Goal: Check status: Check status

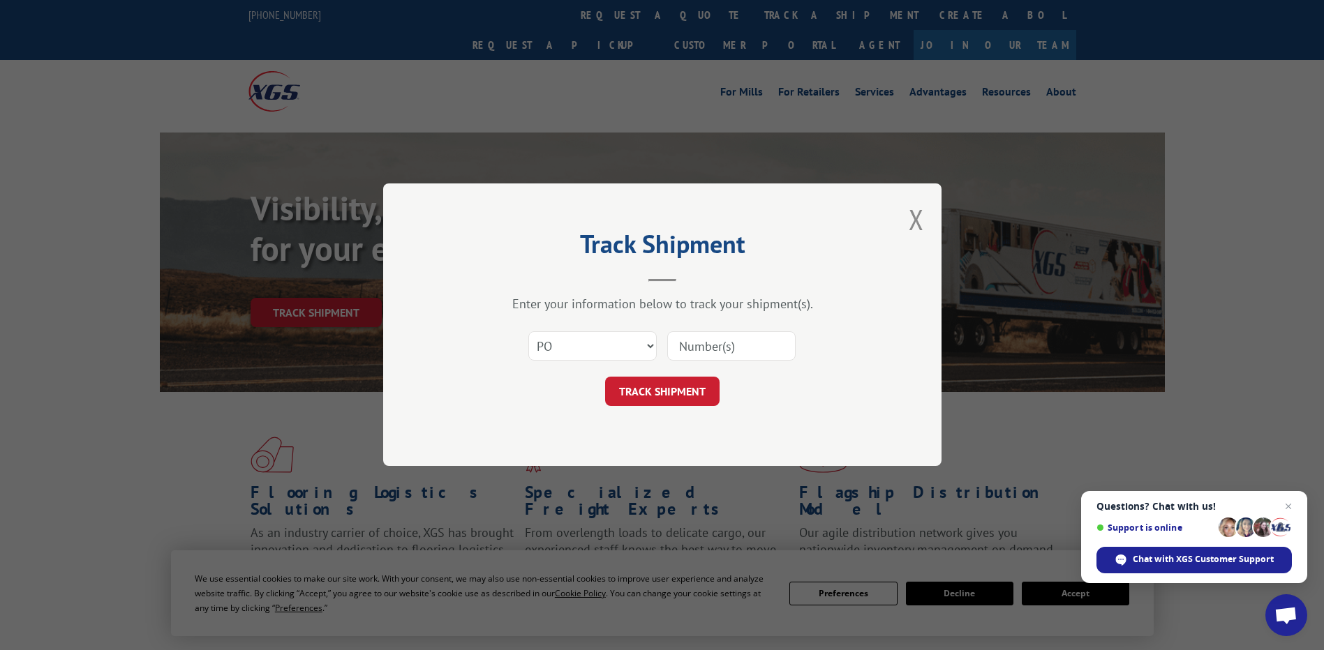
select select "po"
click at [922, 224] on button "Close modal" at bounding box center [916, 219] width 15 height 37
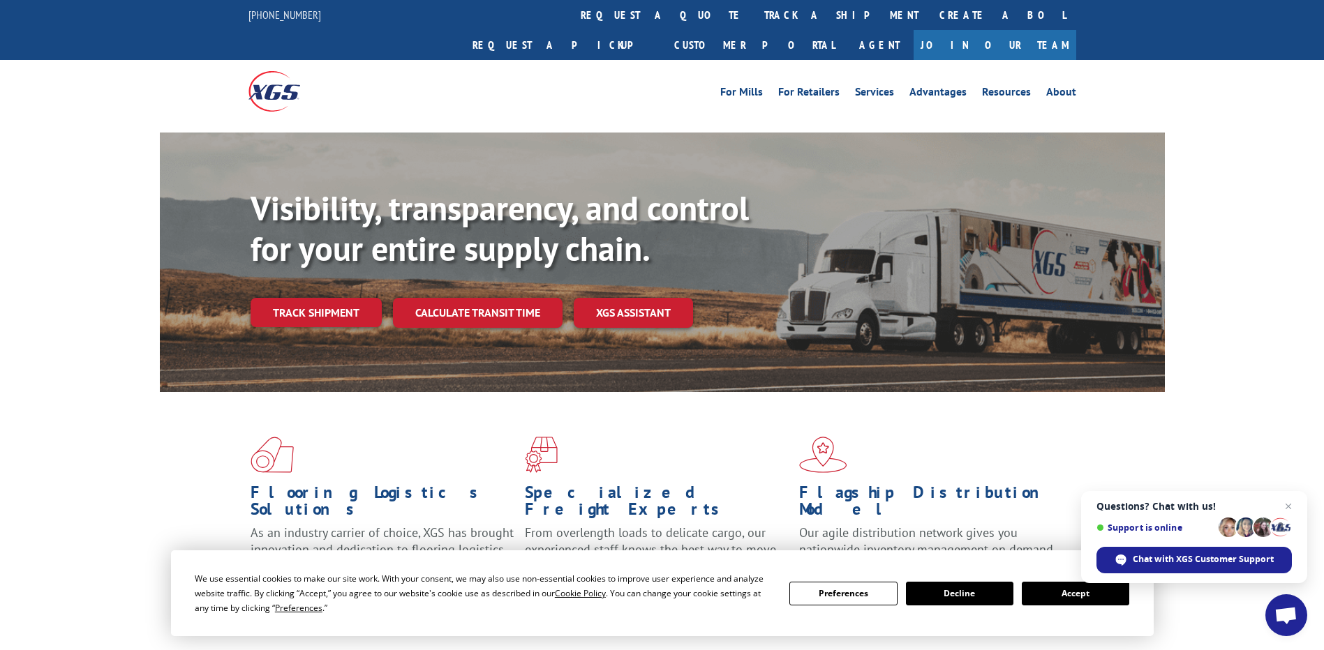
click at [1288, 599] on span "Open chat" at bounding box center [1286, 616] width 42 height 42
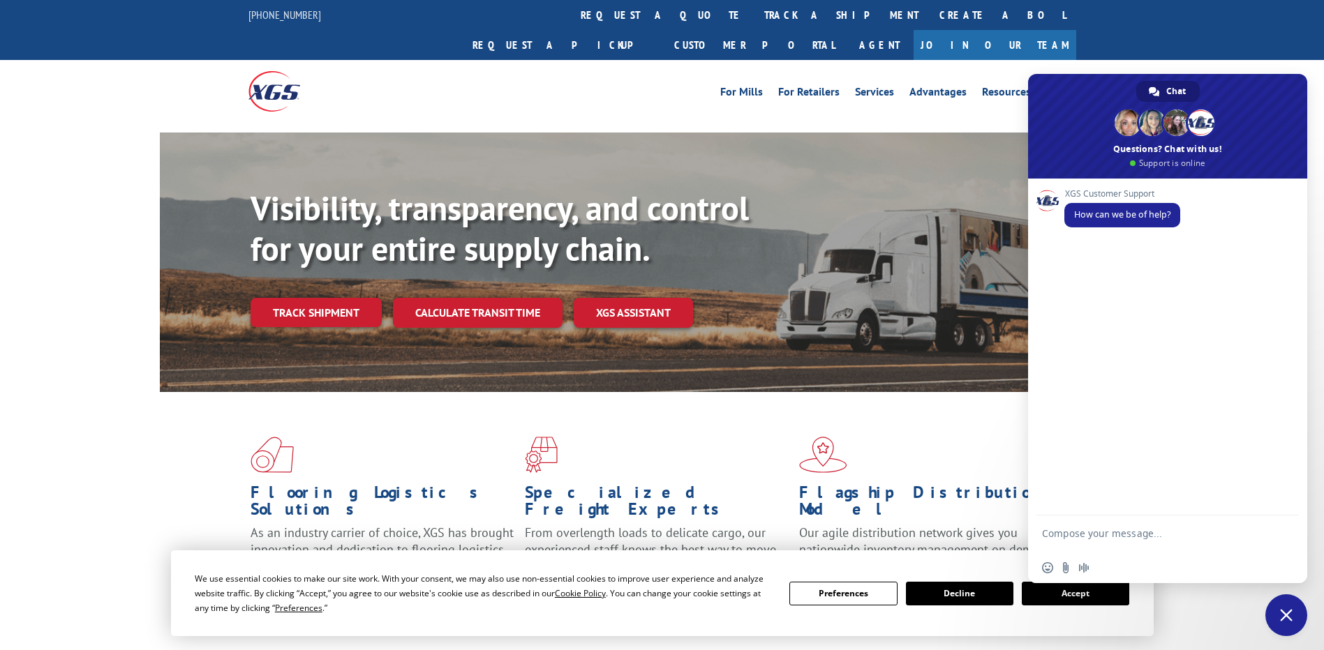
click at [1136, 541] on textarea "Compose your message..." at bounding box center [1152, 540] width 220 height 25
click at [1101, 532] on textarea "Compose your message..." at bounding box center [1152, 540] width 220 height 25
type textarea "I WANT TO TRACK A SHIPMENT"
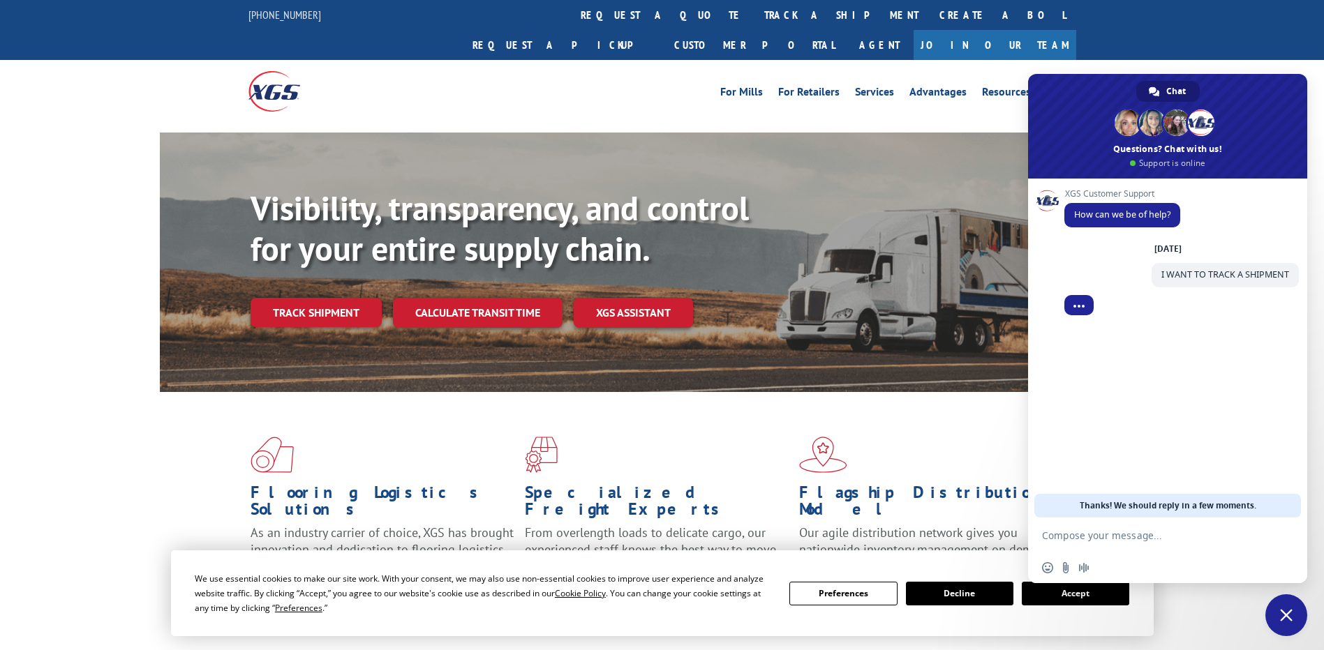
click at [1150, 555] on div "Insert an emoji Send a file Audio message" at bounding box center [1167, 568] width 279 height 31
click at [1155, 541] on textarea "Compose your message..." at bounding box center [1152, 536] width 220 height 13
paste textarea "530625790"
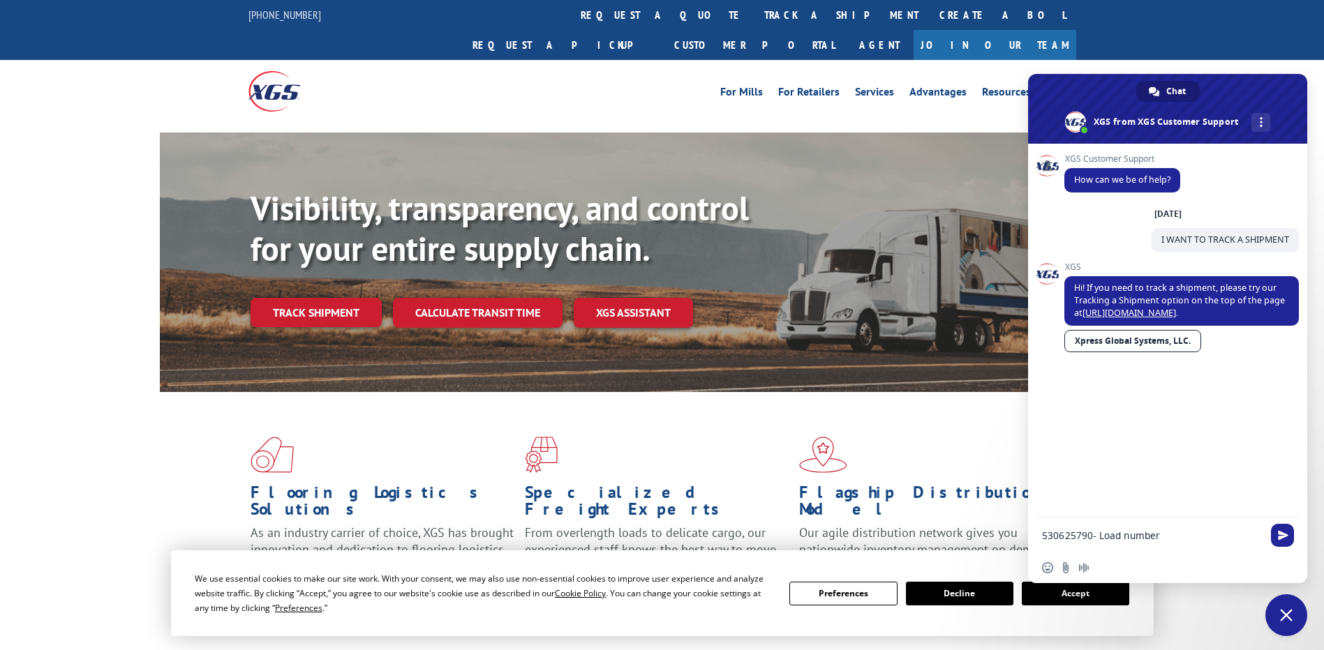
type textarea "530625790- Load number"
type textarea "agent"
click at [326, 298] on link "Track shipment" at bounding box center [316, 312] width 131 height 29
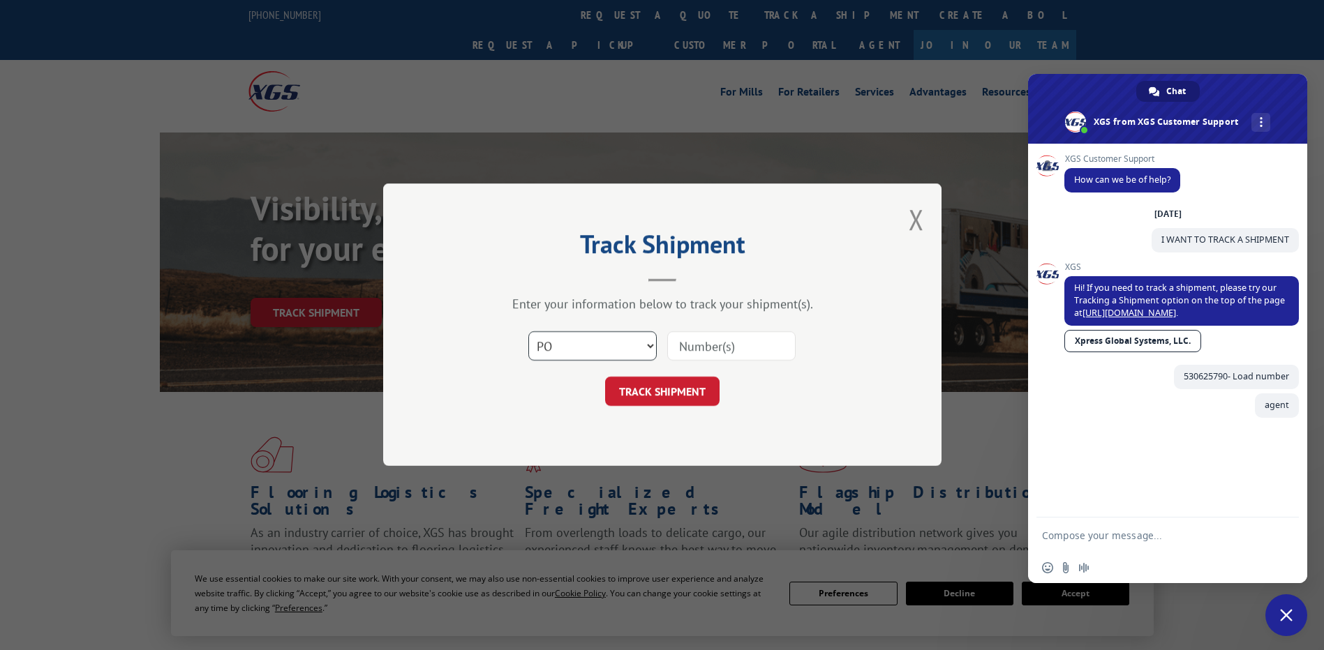
click at [604, 352] on select "Select category... Probill BOL PO" at bounding box center [592, 346] width 128 height 29
click at [605, 352] on select "Select category... Probill BOL PO" at bounding box center [592, 346] width 128 height 29
click at [594, 343] on select "Select category... Probill BOL PO" at bounding box center [592, 346] width 128 height 29
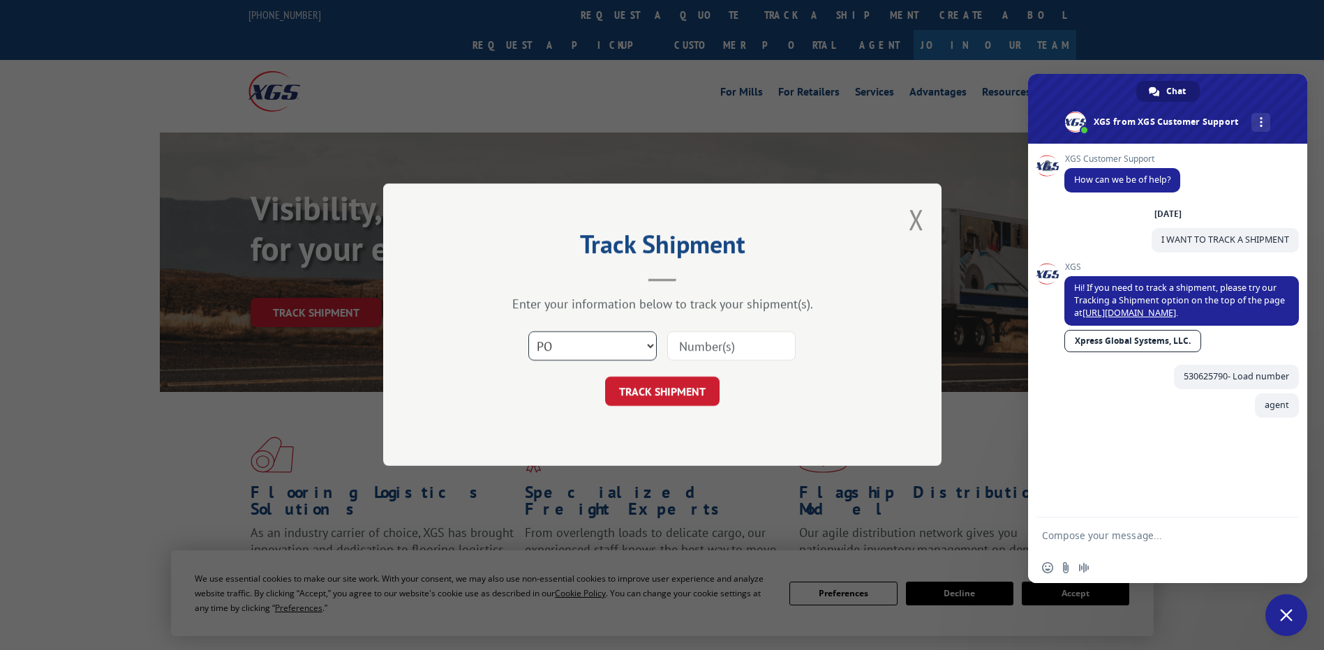
click at [590, 350] on select "Select category... Probill BOL PO" at bounding box center [592, 346] width 128 height 29
click at [591, 350] on select "Select category... Probill BOL PO" at bounding box center [592, 346] width 128 height 29
select select "bol"
click at [528, 332] on select "Select category... Probill BOL PO" at bounding box center [592, 346] width 128 height 29
click at [677, 354] on input at bounding box center [731, 346] width 128 height 29
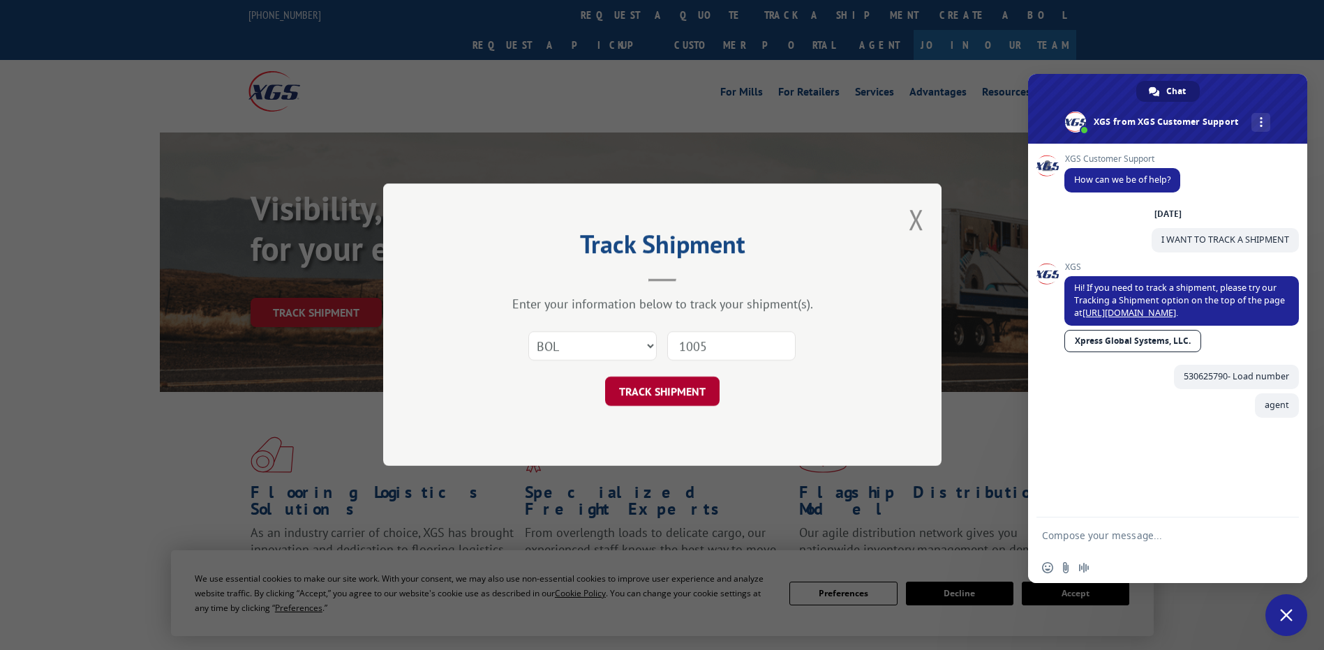
type input "1005"
click at [674, 394] on button "TRACK SHIPMENT" at bounding box center [662, 391] width 114 height 29
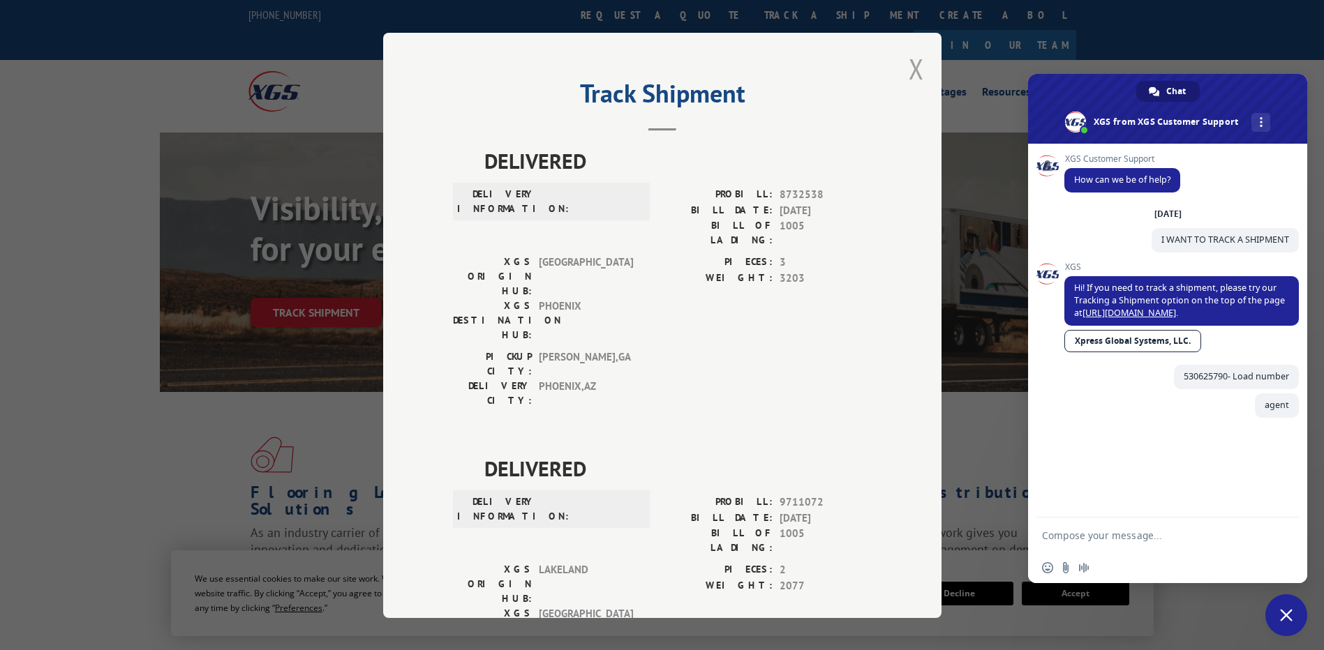
click at [909, 67] on button "Close modal" at bounding box center [916, 68] width 15 height 37
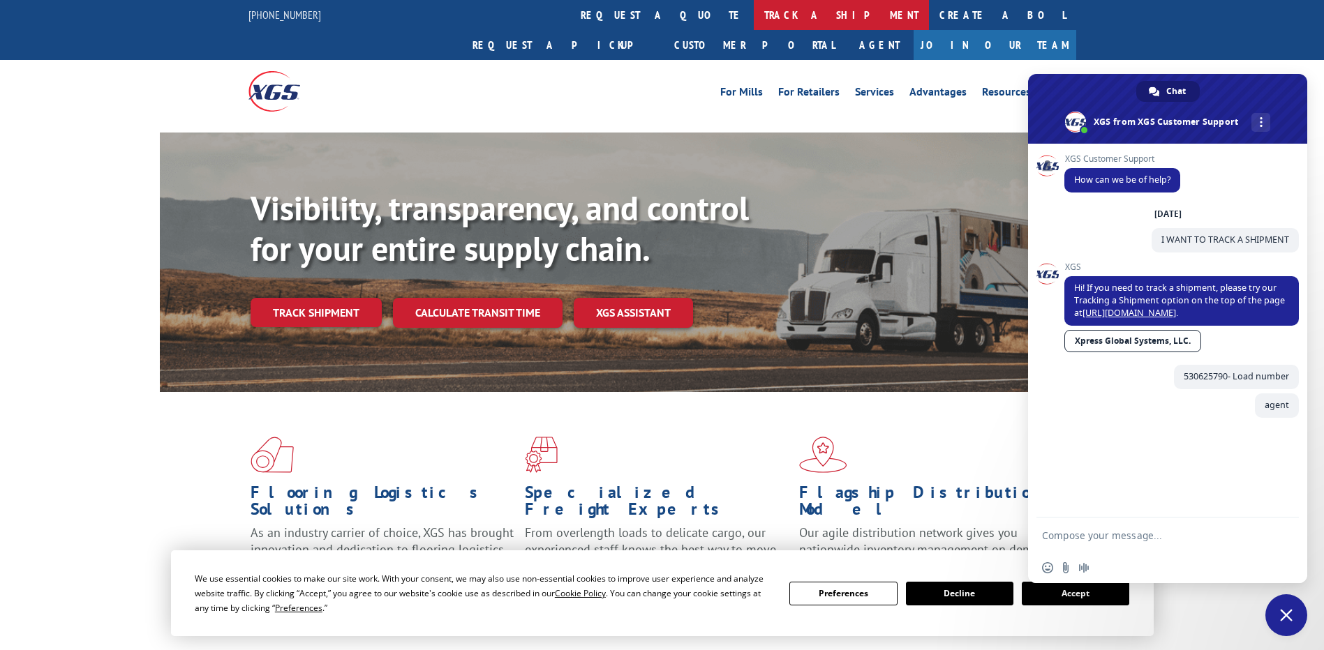
click at [754, 15] on link "track a shipment" at bounding box center [841, 15] width 175 height 30
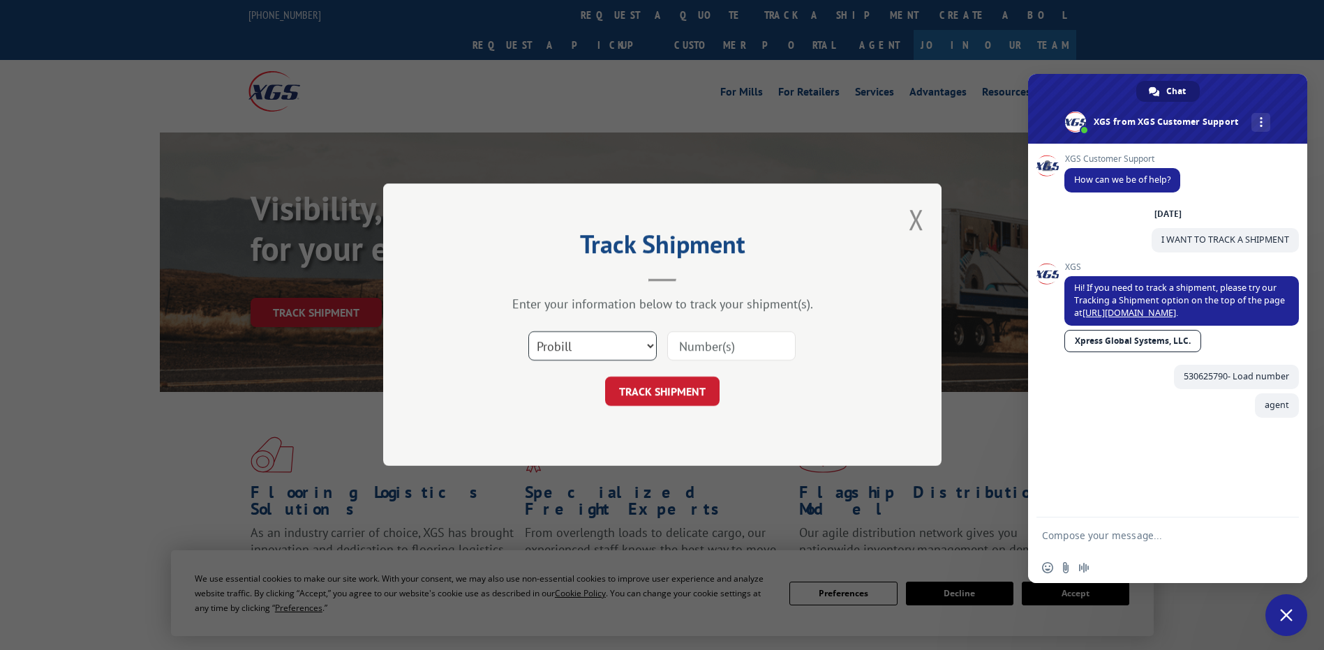
click at [583, 338] on select "Select category... Probill BOL PO" at bounding box center [592, 346] width 128 height 29
click at [697, 345] on input at bounding box center [731, 346] width 128 height 29
click at [1261, 110] on span at bounding box center [1167, 109] width 279 height 70
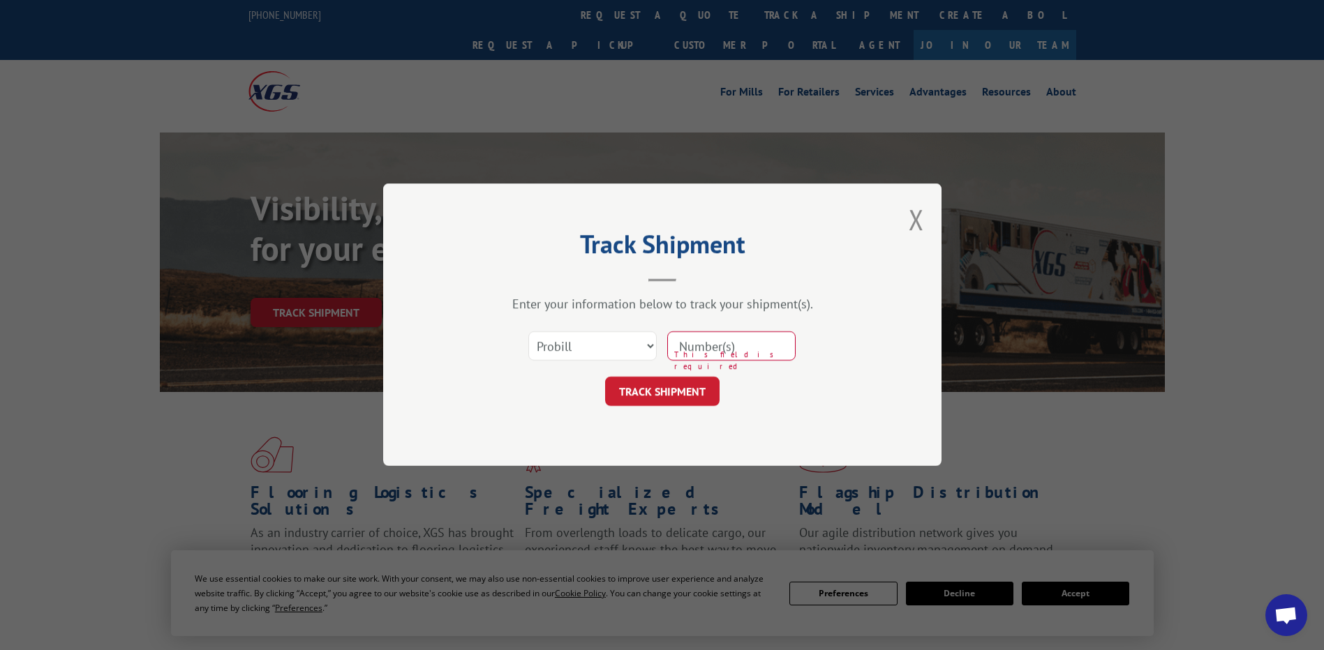
click at [1285, 614] on span "Open chat" at bounding box center [1285, 617] width 23 height 20
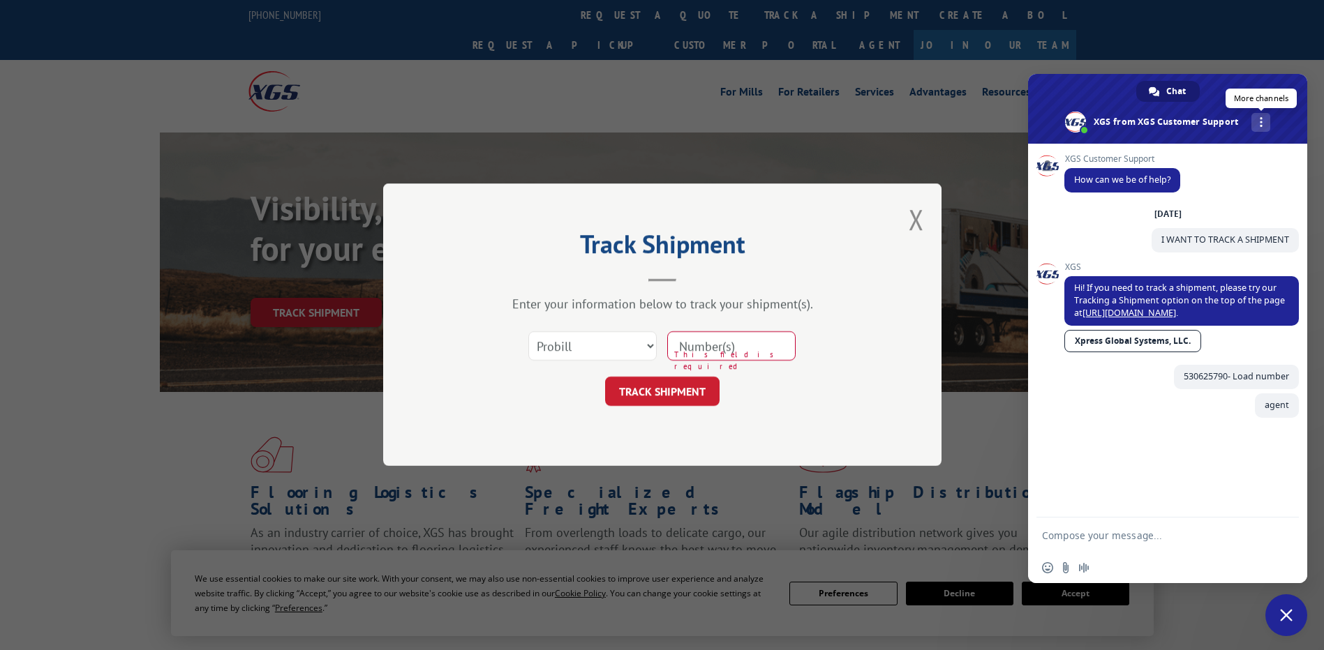
click at [1257, 122] on div "More channels" at bounding box center [1260, 122] width 19 height 19
click at [1158, 90] on span at bounding box center [1154, 92] width 10 height 10
click at [1133, 309] on link "[URL][DOMAIN_NAME]" at bounding box center [1129, 313] width 94 height 12
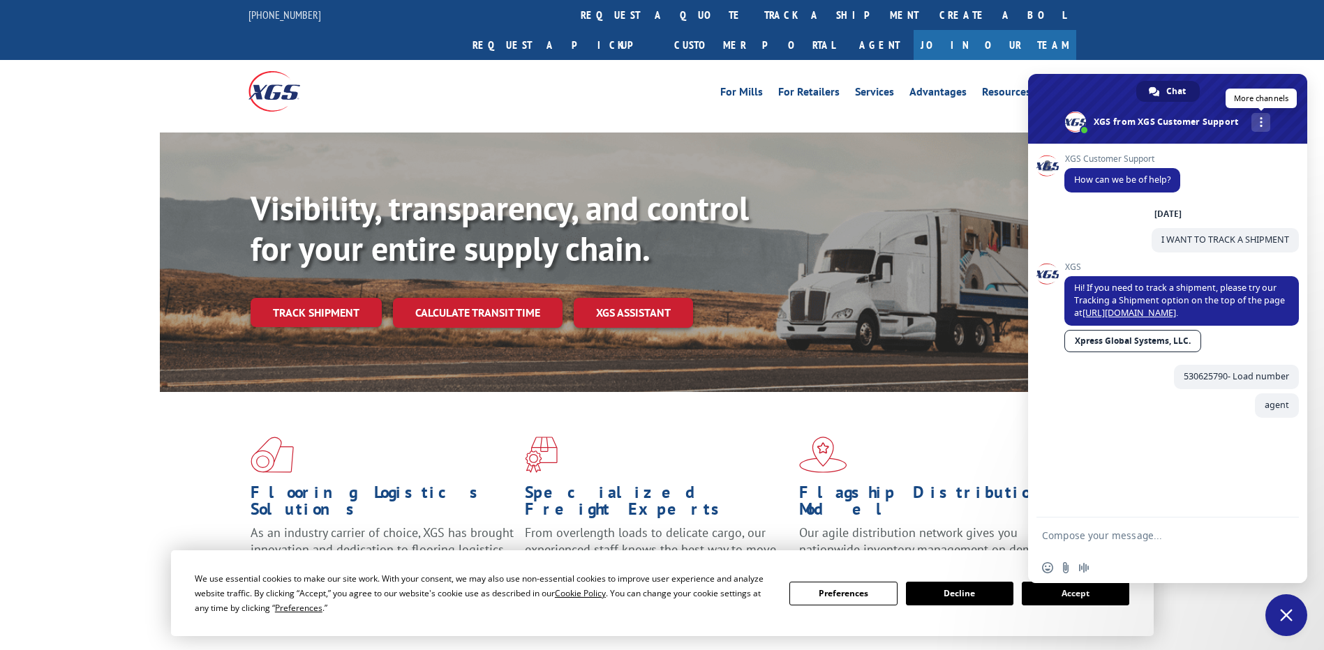
click at [1262, 116] on div "More channels" at bounding box center [1260, 122] width 19 height 19
click at [1093, 120] on span at bounding box center [1167, 109] width 279 height 70
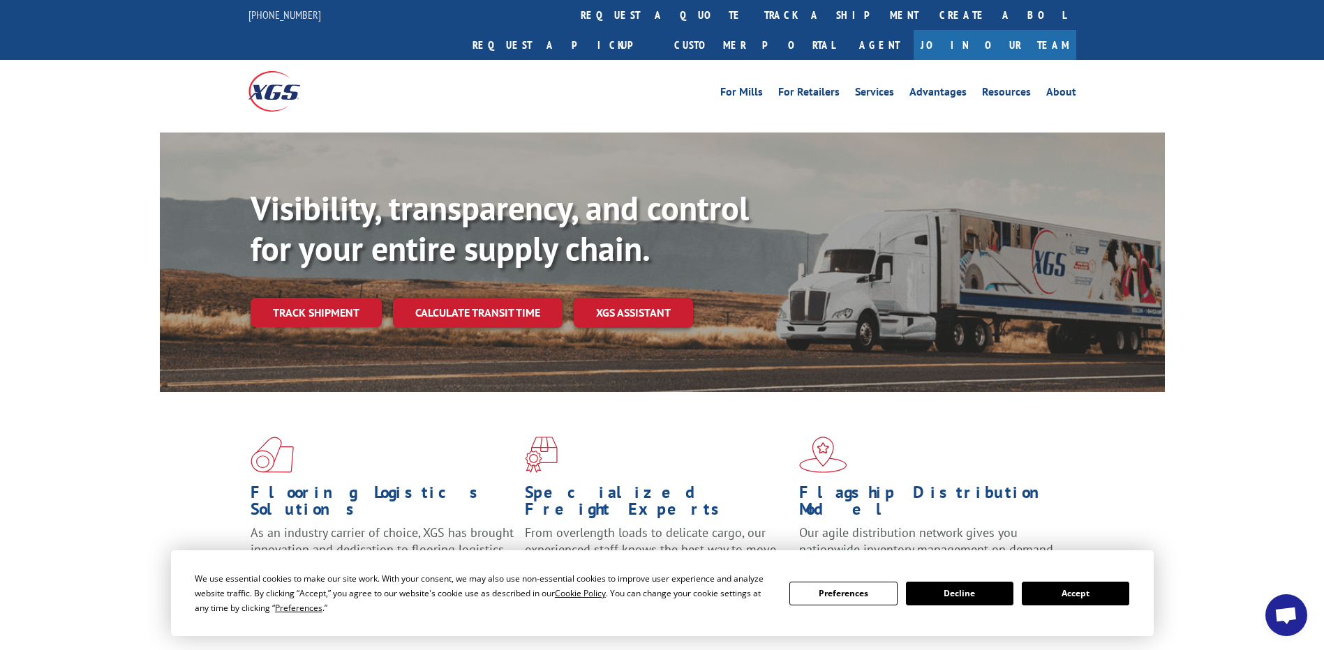
click at [1276, 621] on span "Open chat" at bounding box center [1285, 617] width 23 height 20
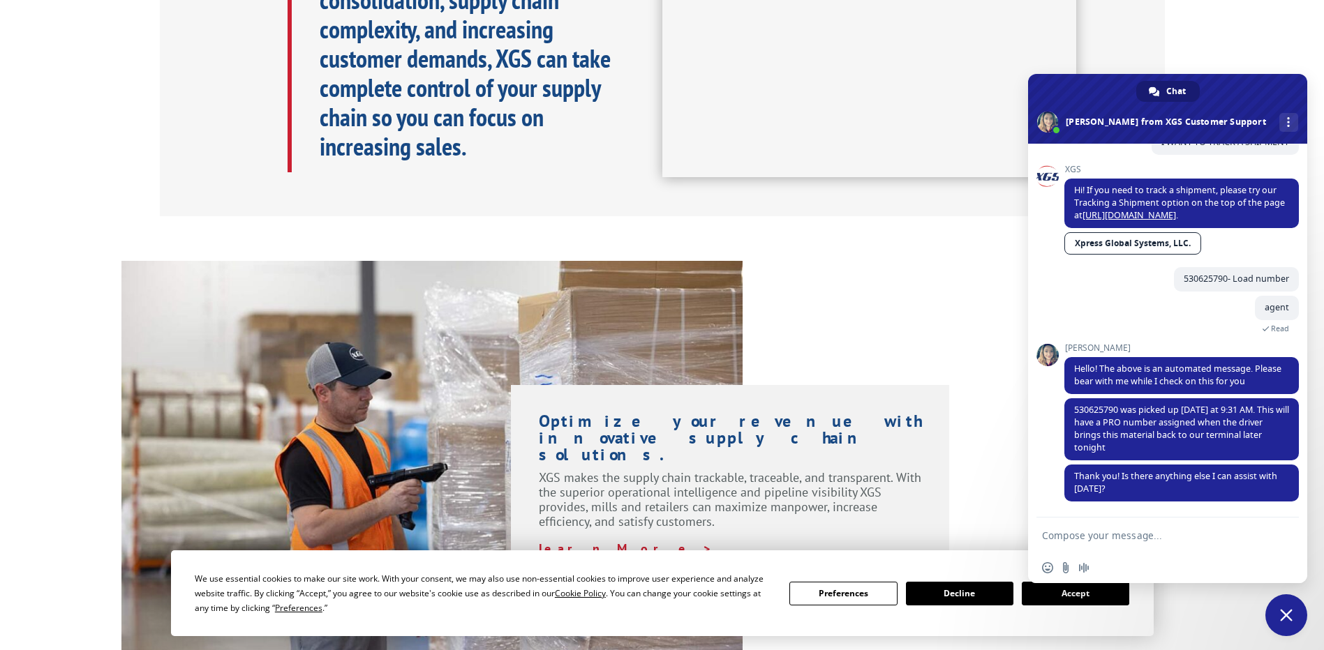
scroll to position [1116, 0]
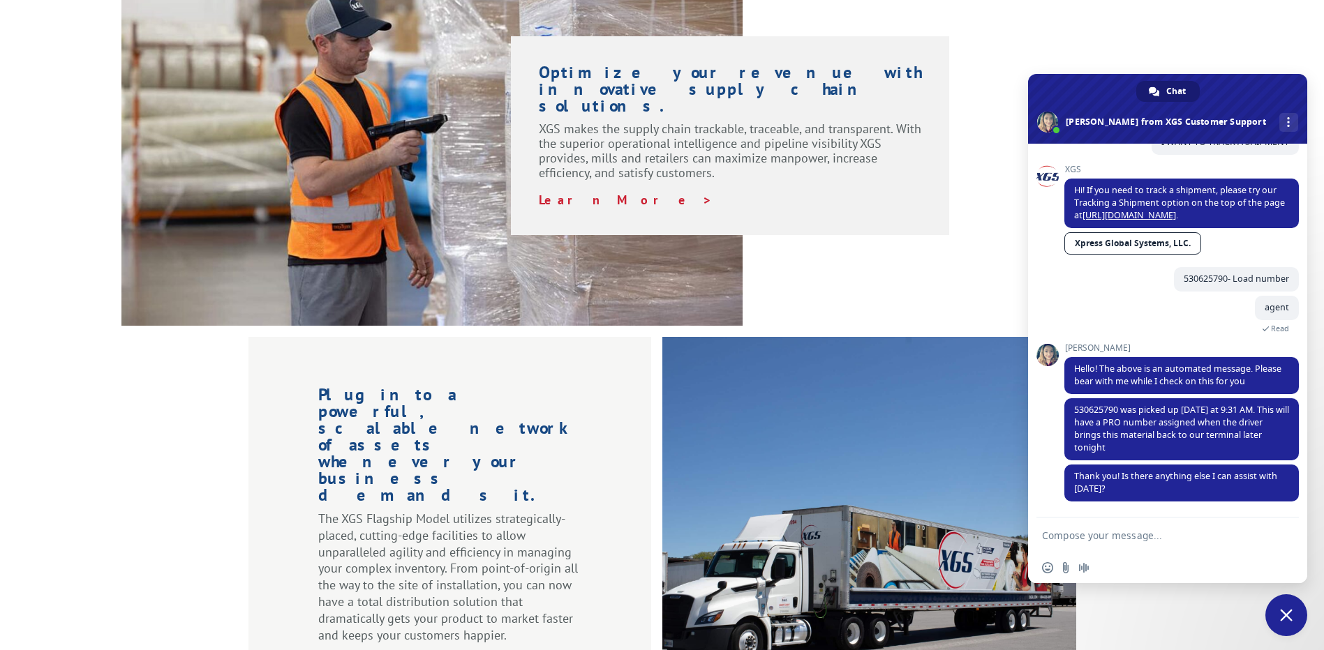
click at [1148, 537] on textarea "Compose your message..." at bounding box center [1152, 536] width 220 height 13
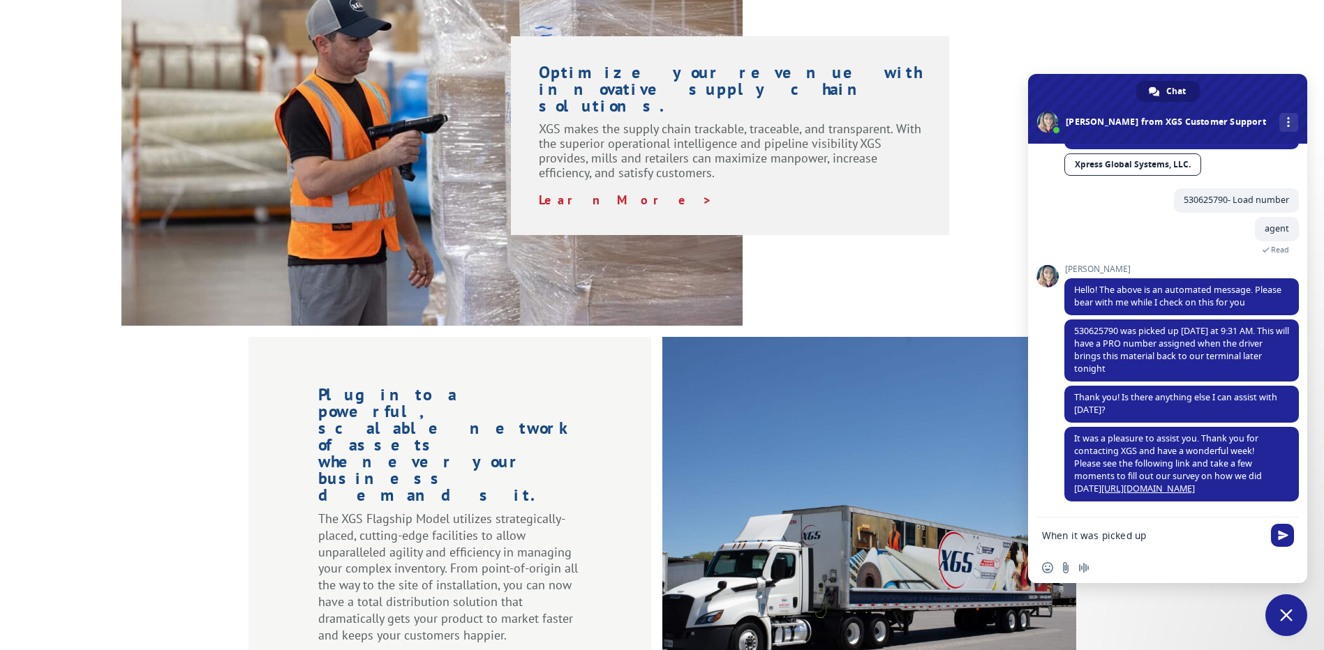
type textarea "When it was picked up"
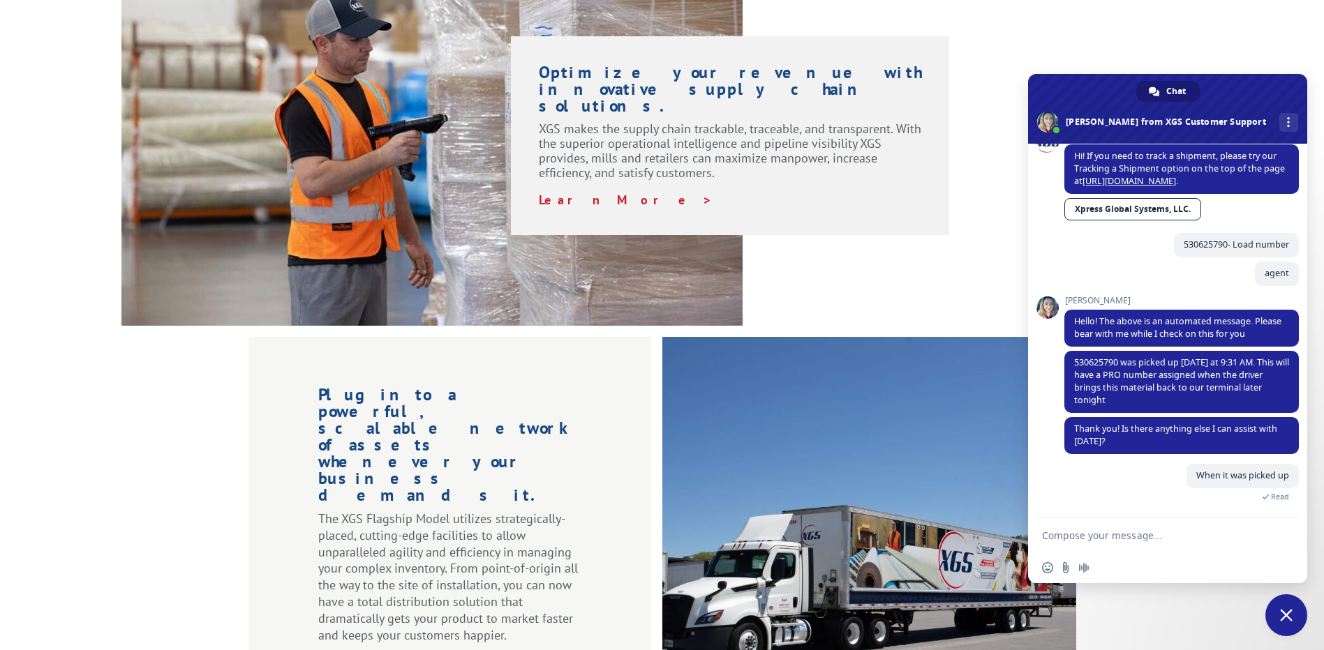
scroll to position [180, 0]
